Goal: Transaction & Acquisition: Purchase product/service

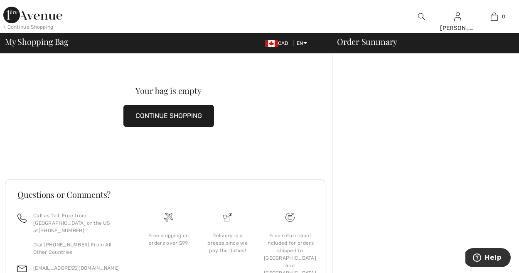
click at [161, 118] on button "CONTINUE SHOPPING" at bounding box center [168, 116] width 91 height 22
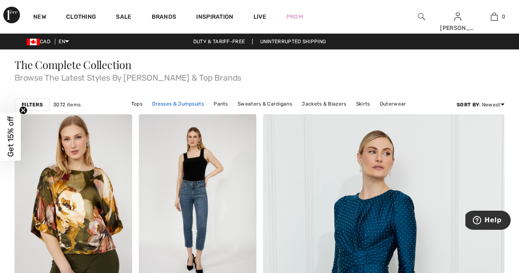
click at [179, 103] on link "Dresses & Jumpsuits" at bounding box center [178, 103] width 60 height 11
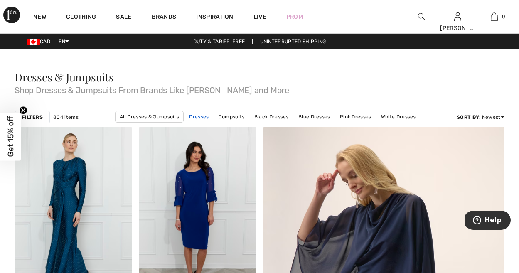
click at [199, 118] on link "Dresses" at bounding box center [199, 116] width 28 height 11
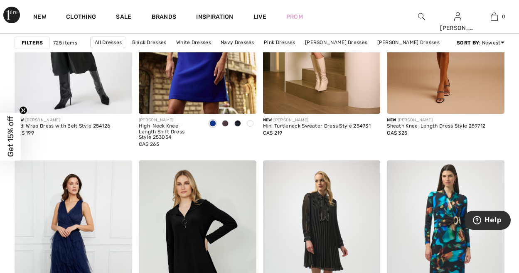
scroll to position [988, 0]
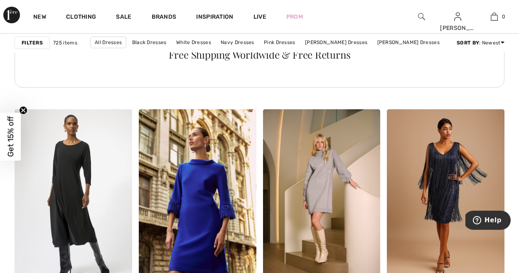
click at [420, 15] on img at bounding box center [421, 17] width 7 height 10
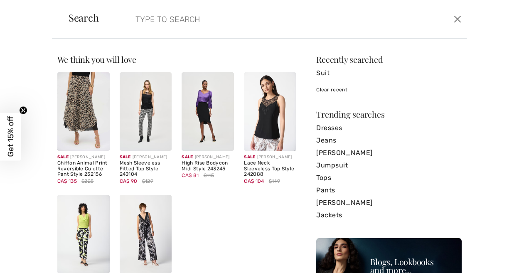
click at [420, 15] on form "Clear" at bounding box center [280, 19] width 343 height 25
click at [204, 25] on input "search" at bounding box center [250, 19] width 242 height 25
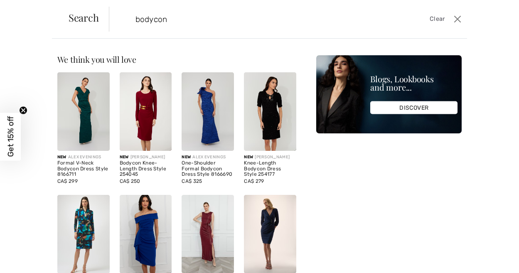
type input "bodycon"
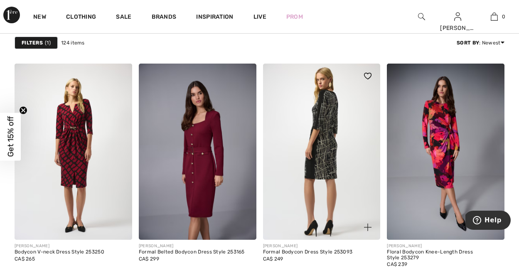
scroll to position [2465, 0]
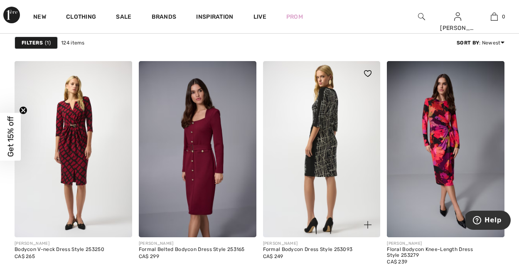
click at [321, 140] on img at bounding box center [322, 149] width 118 height 176
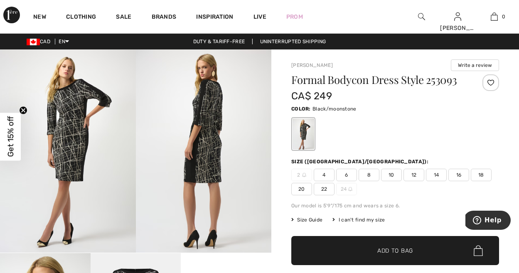
click at [86, 138] on img at bounding box center [68, 150] width 136 height 203
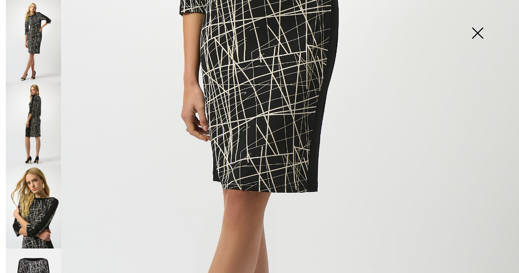
scroll to position [313, 0]
click at [39, 116] on img at bounding box center [33, 124] width 55 height 83
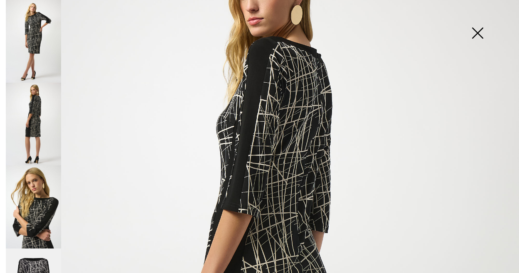
scroll to position [24, 0]
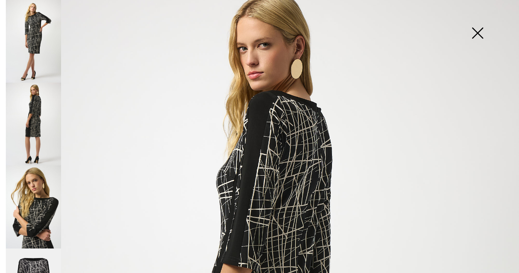
click at [38, 31] on img at bounding box center [33, 41] width 55 height 83
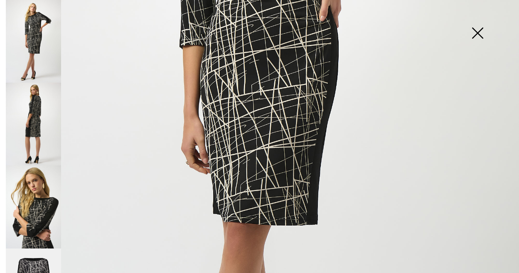
scroll to position [280, 0]
click at [479, 32] on img at bounding box center [477, 33] width 42 height 43
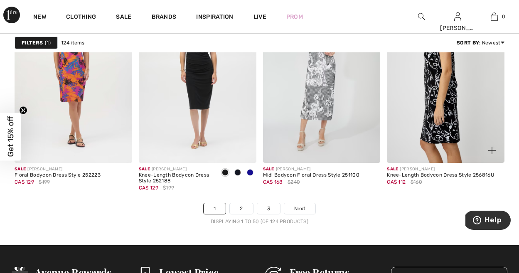
scroll to position [3295, 0]
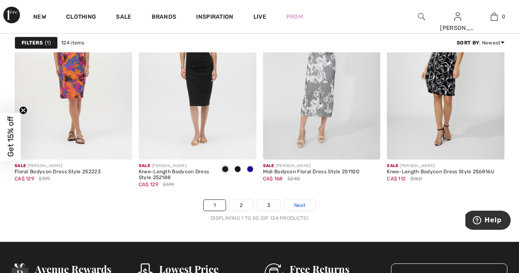
click at [298, 204] on span "Next" at bounding box center [299, 204] width 11 height 7
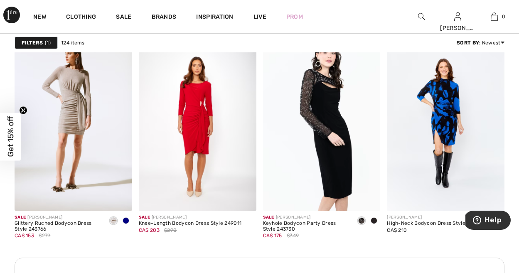
scroll to position [2496, 0]
